Goal: Task Accomplishment & Management: Manage account settings

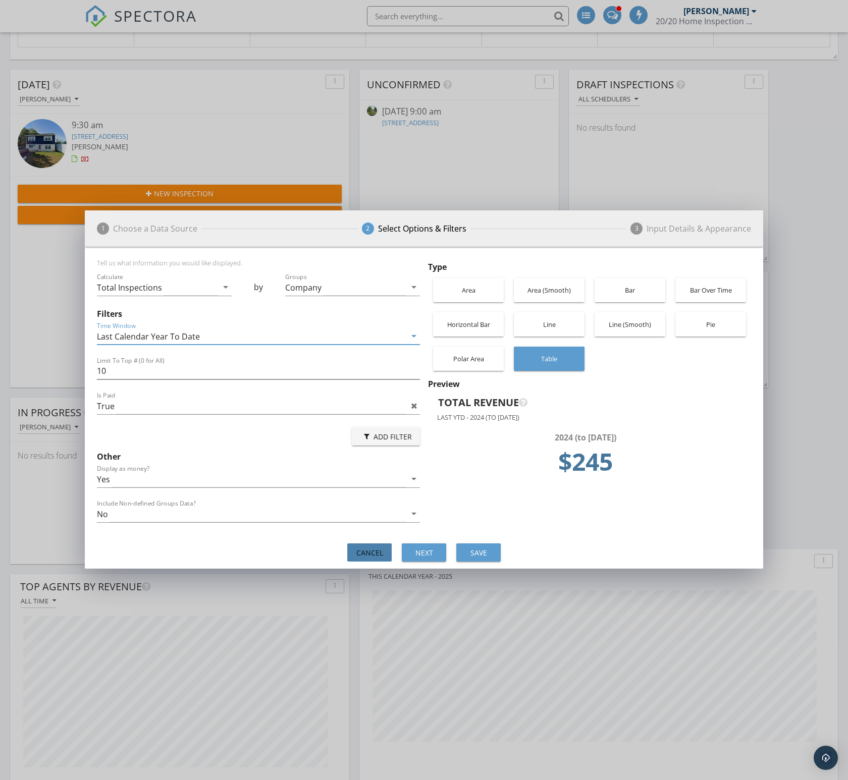
click at [378, 549] on div "Cancel" at bounding box center [369, 552] width 28 height 11
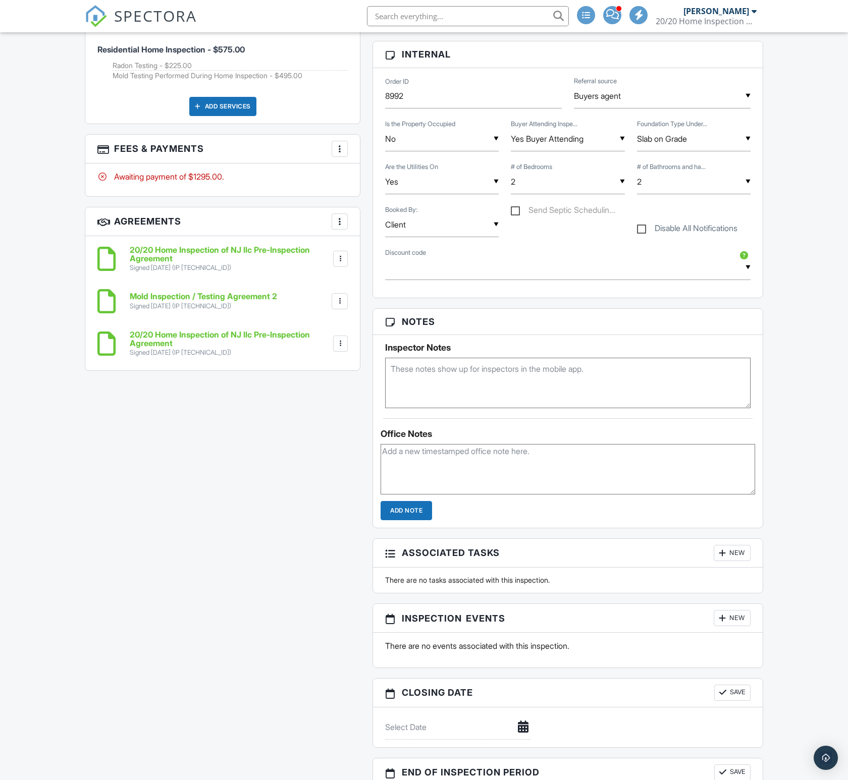
click at [339, 144] on div at bounding box center [340, 149] width 10 height 10
drag, startPoint x: 379, startPoint y: 256, endPoint x: 384, endPoint y: 258, distance: 6.1
click at [379, 256] on div "Paid In Full" at bounding box center [390, 255] width 97 height 12
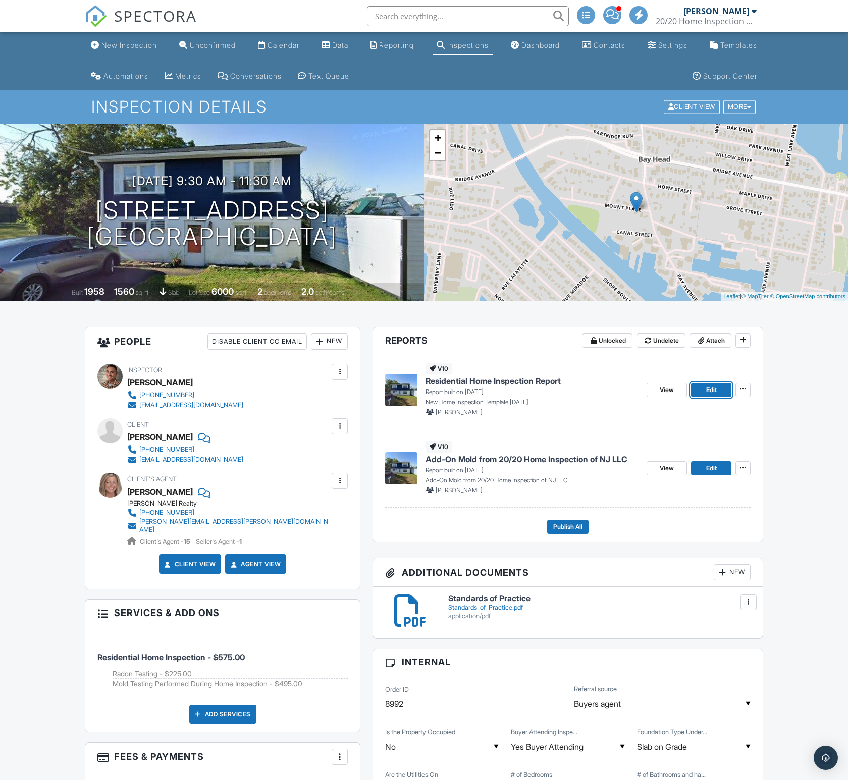
click at [709, 392] on span "Edit" at bounding box center [711, 390] width 11 height 10
